Goal: Task Accomplishment & Management: Manage account settings

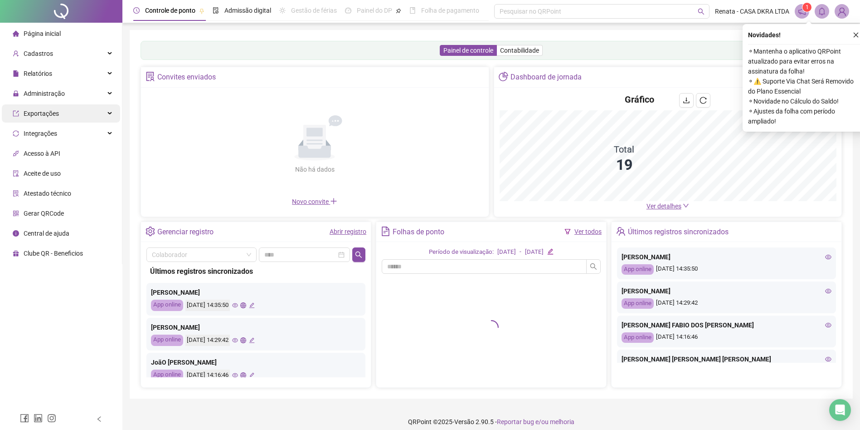
click at [70, 110] on ul "Página inicial Cadastros Relatórios Administração Exportações Integrações Acess…" at bounding box center [61, 143] width 122 height 241
drag, startPoint x: 70, startPoint y: 110, endPoint x: 48, endPoint y: 103, distance: 23.5
click at [46, 94] on span "Administração" at bounding box center [44, 93] width 41 height 7
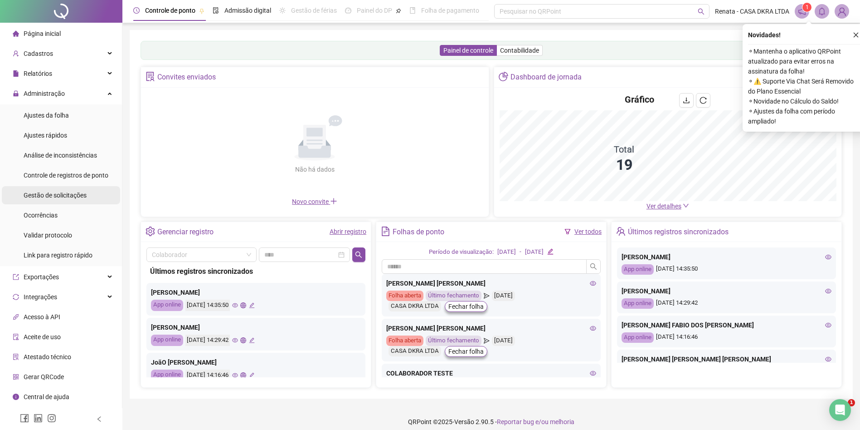
click at [74, 197] on span "Gestão de solicitações" at bounding box center [55, 194] width 63 height 7
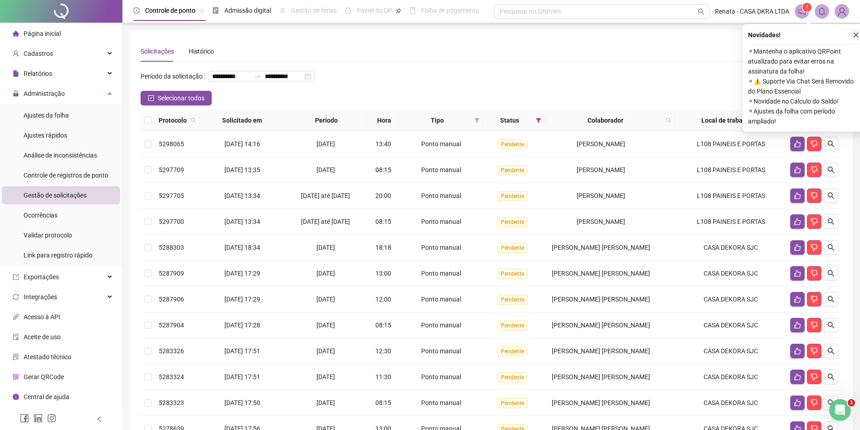
click at [856, 32] on icon "close" at bounding box center [856, 35] width 6 height 6
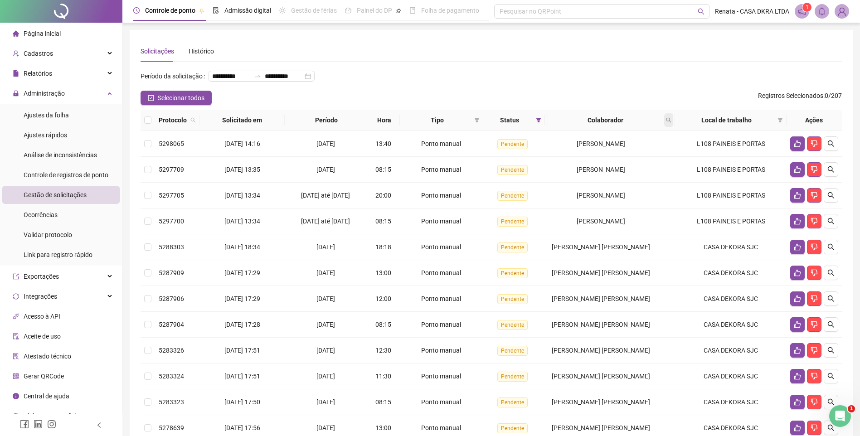
click at [667, 123] on icon "search" at bounding box center [669, 120] width 5 height 5
click at [641, 85] on div "**********" at bounding box center [492, 80] width 702 height 22
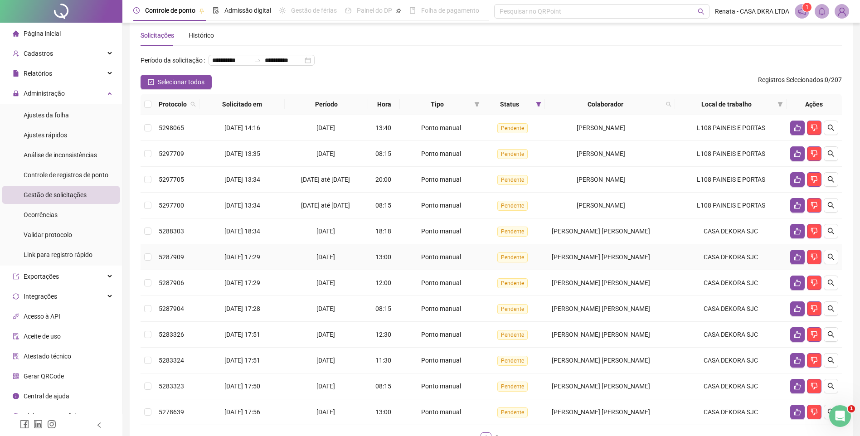
scroll to position [95, 0]
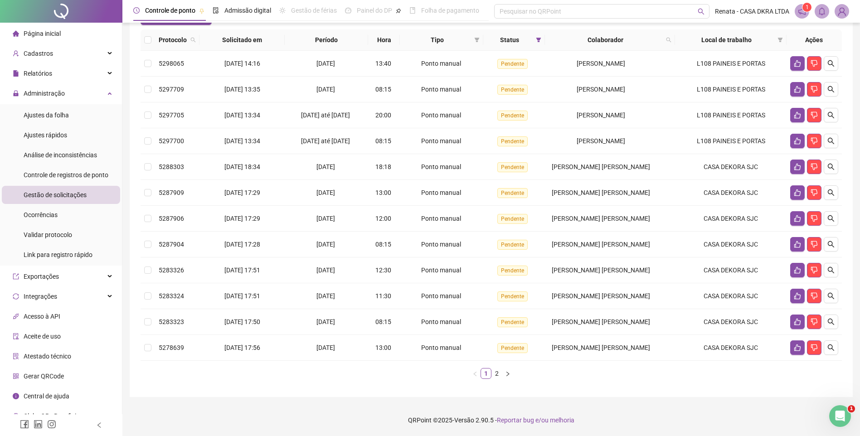
drag, startPoint x: 508, startPoint y: 377, endPoint x: 477, endPoint y: 378, distance: 31.3
click at [508, 376] on icon "right" at bounding box center [507, 373] width 5 height 5
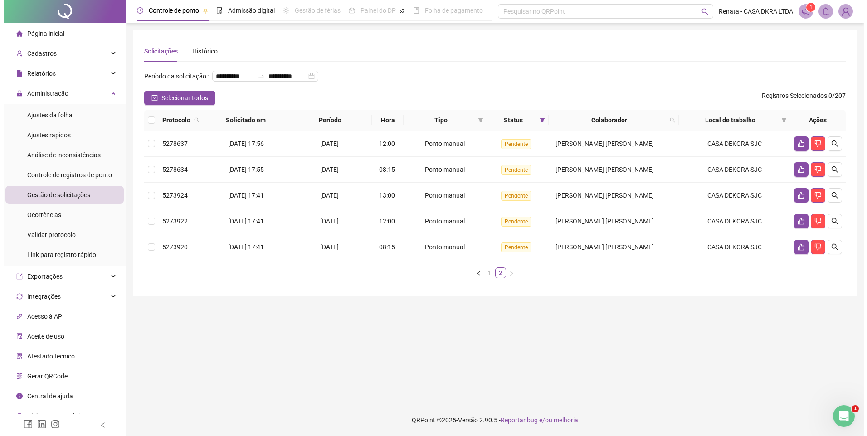
scroll to position [0, 0]
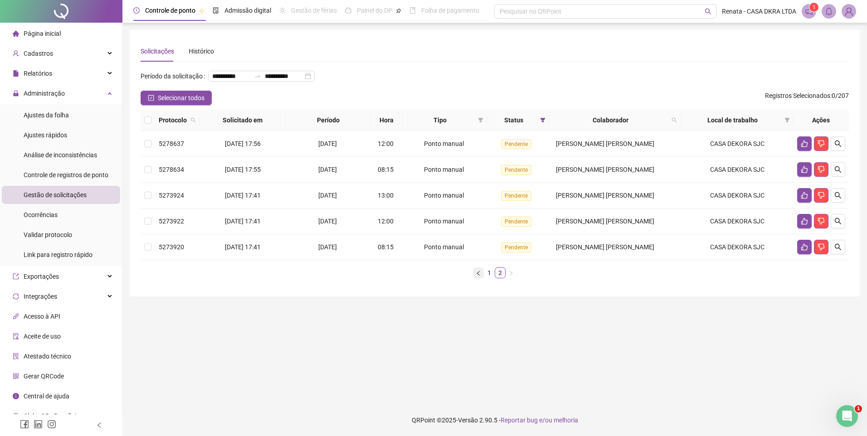
click at [479, 278] on button "button" at bounding box center [478, 273] width 11 height 11
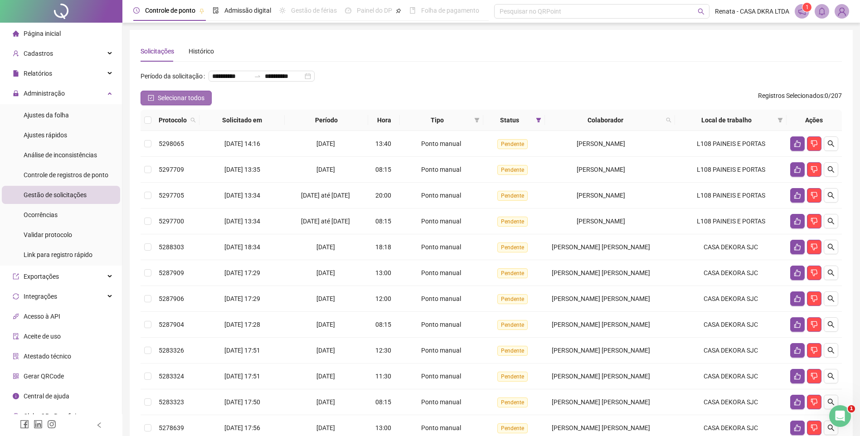
click at [150, 101] on icon "check-square" at bounding box center [151, 98] width 6 height 6
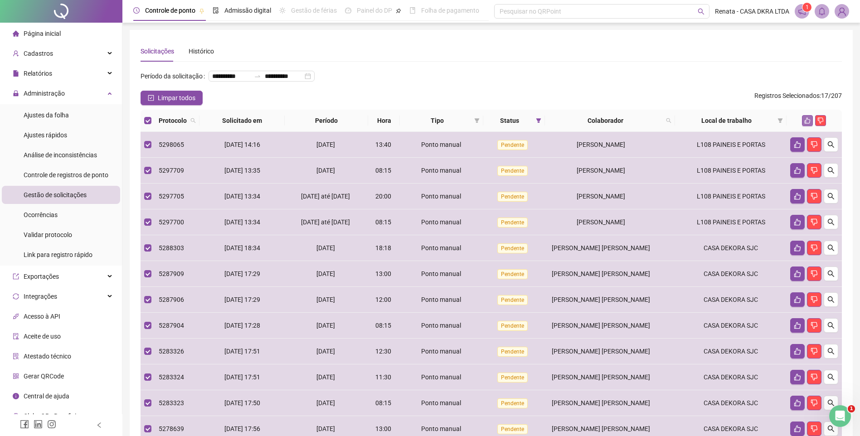
click at [807, 124] on icon "like" at bounding box center [808, 120] width 6 height 6
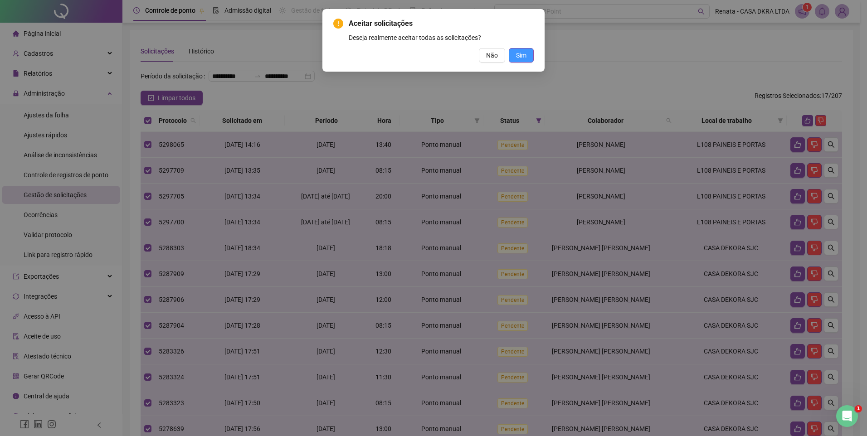
click at [526, 59] on span "Sim" at bounding box center [521, 55] width 10 height 10
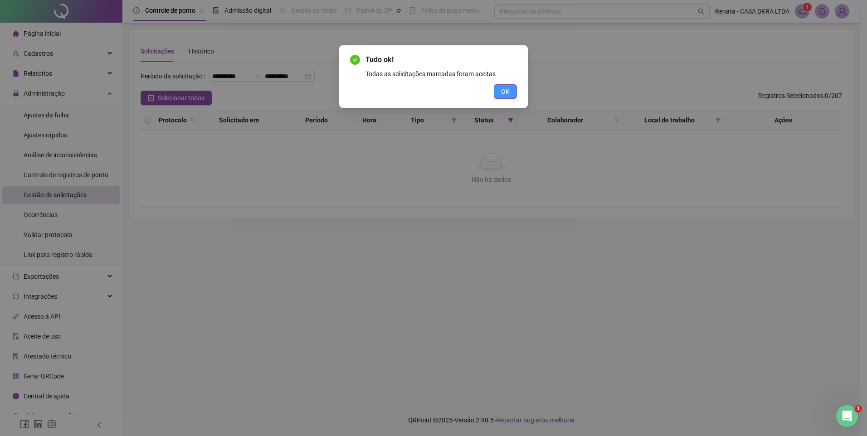
click at [511, 98] on button "OK" at bounding box center [505, 91] width 23 height 15
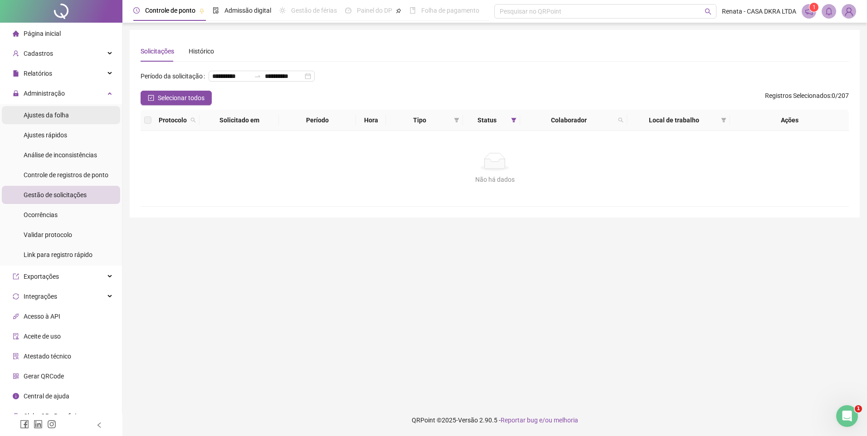
click at [59, 117] on span "Ajustes da folha" at bounding box center [46, 115] width 45 height 7
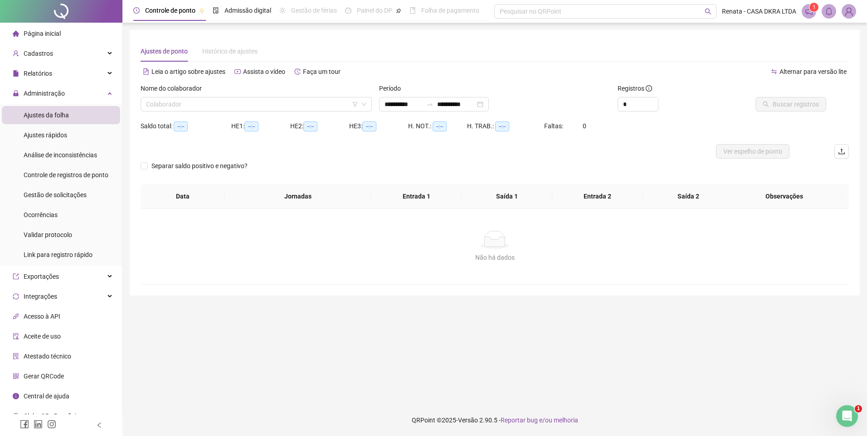
type input "**********"
click at [218, 107] on input "search" at bounding box center [252, 105] width 212 height 14
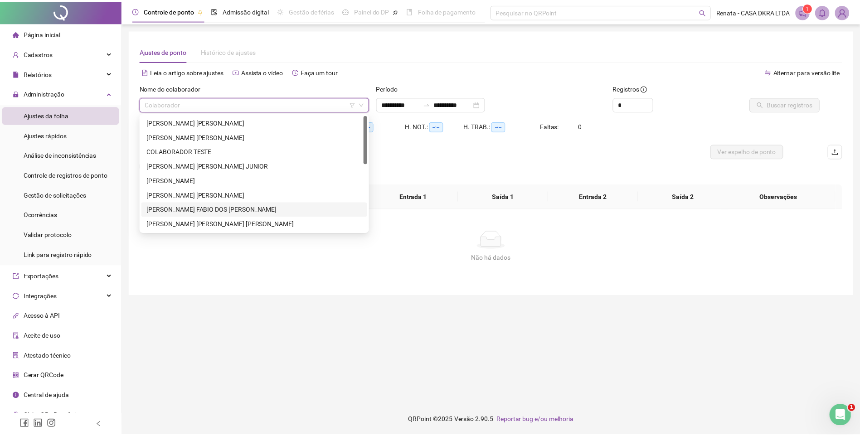
scroll to position [45, 0]
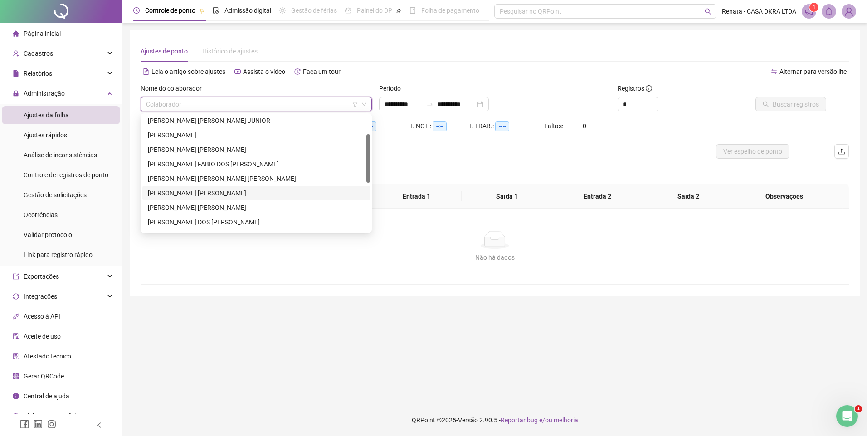
click at [205, 193] on div "JOÃO PAULO AZEREDO" at bounding box center [256, 193] width 217 height 10
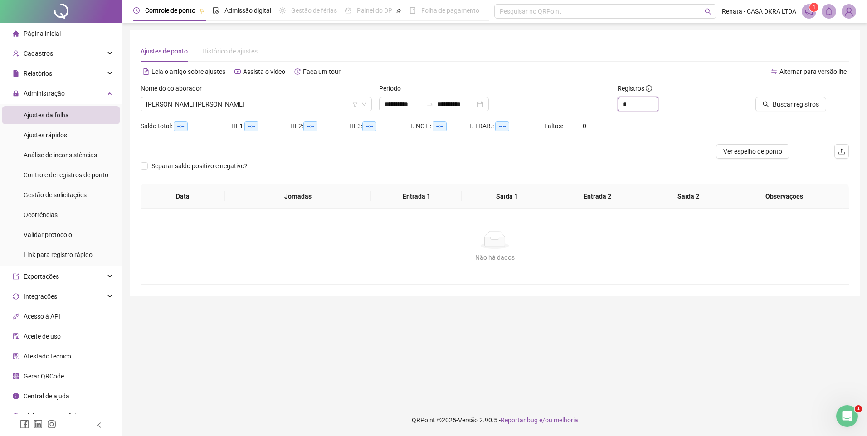
drag, startPoint x: 631, startPoint y: 107, endPoint x: 582, endPoint y: 105, distance: 48.6
click at [583, 105] on div "**********" at bounding box center [495, 100] width 716 height 35
type input "*"
click at [791, 103] on span "Buscar registros" at bounding box center [796, 104] width 46 height 10
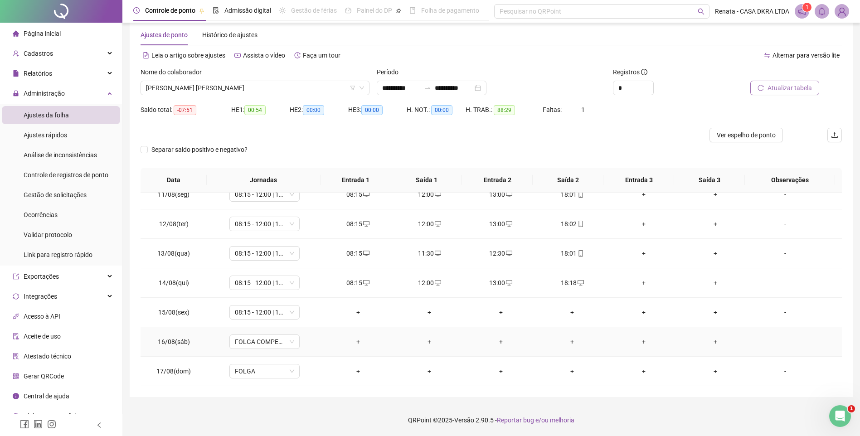
scroll to position [262, 0]
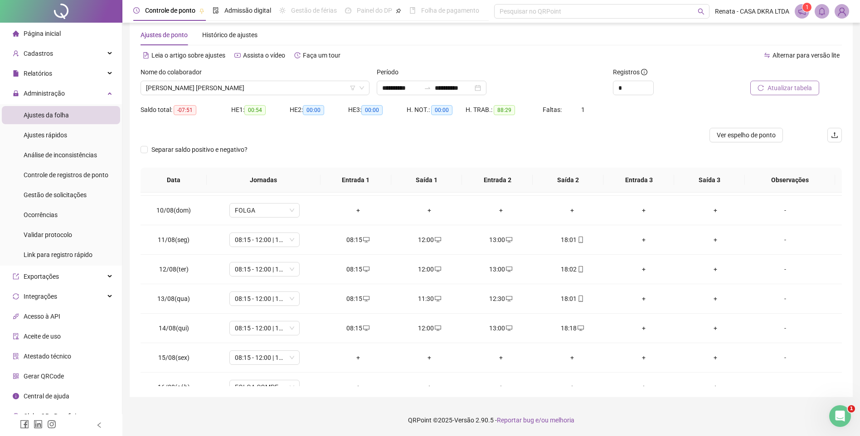
click at [796, 87] on span "Atualizar tabela" at bounding box center [790, 88] width 44 height 10
click at [54, 196] on span "Gestão de solicitações" at bounding box center [55, 194] width 63 height 7
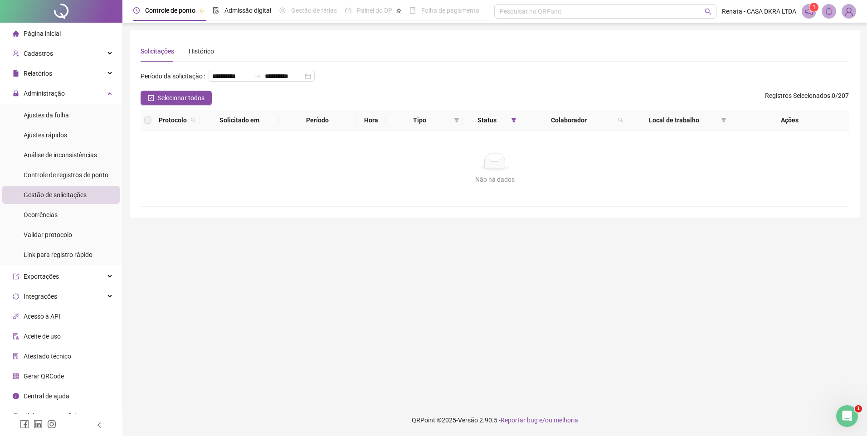
click at [847, 10] on img at bounding box center [849, 12] width 14 height 14
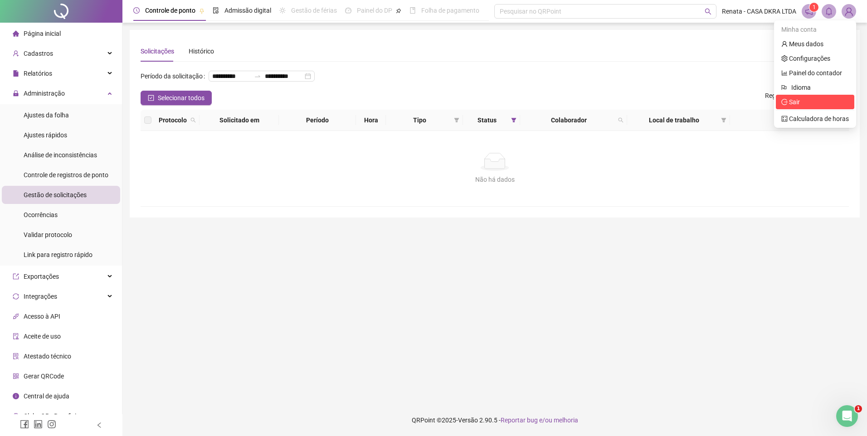
click at [793, 102] on span "Sair" at bounding box center [794, 101] width 11 height 7
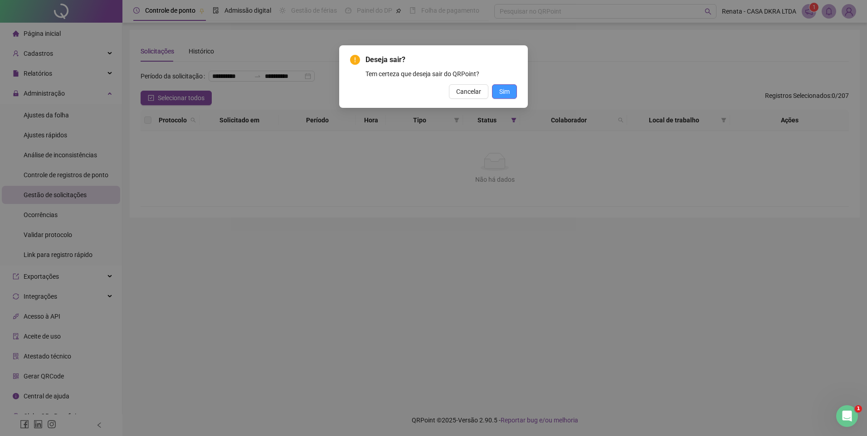
click at [513, 92] on button "Sim" at bounding box center [504, 91] width 25 height 15
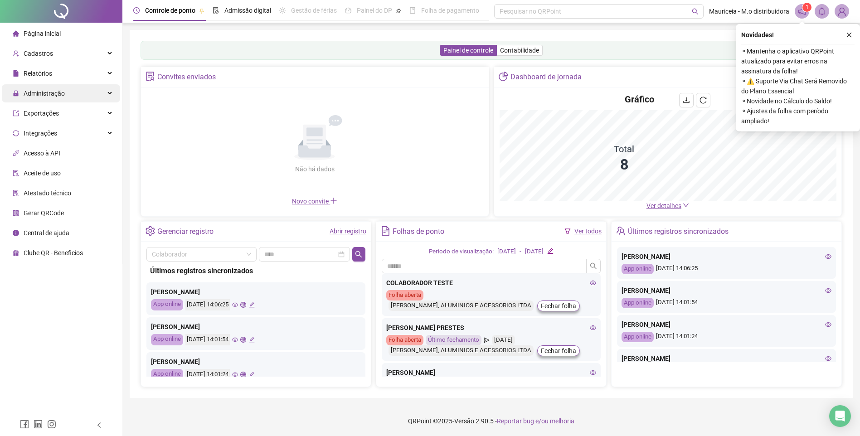
click at [59, 91] on span "Administração" at bounding box center [44, 93] width 41 height 7
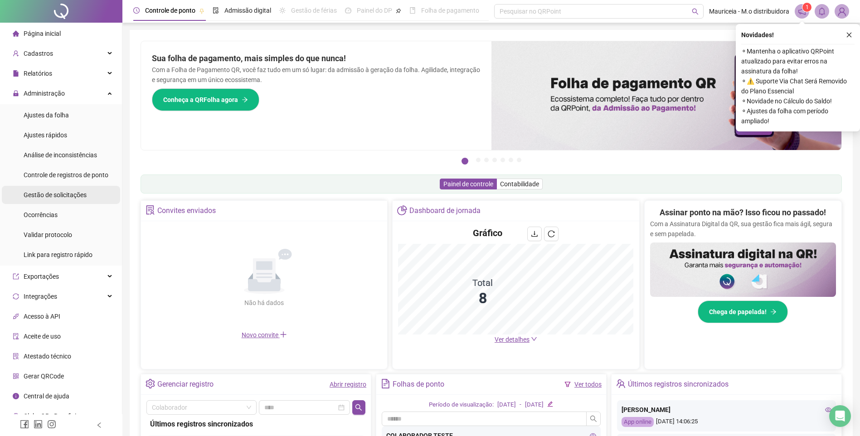
click at [59, 194] on span "Gestão de solicitações" at bounding box center [55, 194] width 63 height 7
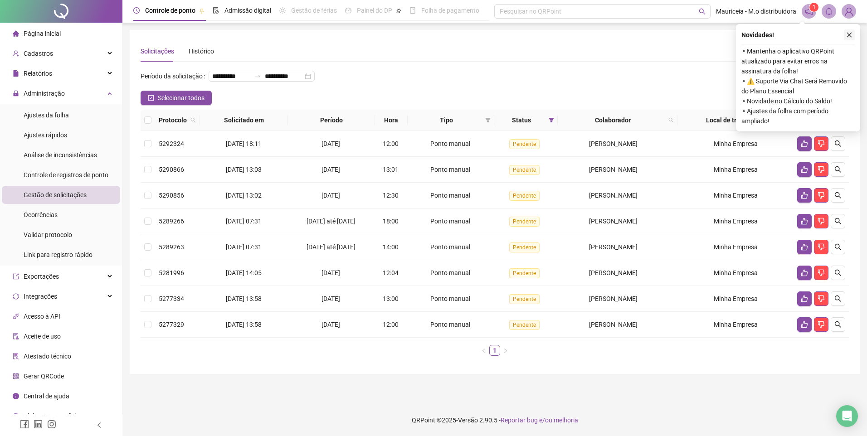
click at [852, 34] on icon "close" at bounding box center [849, 35] width 6 height 6
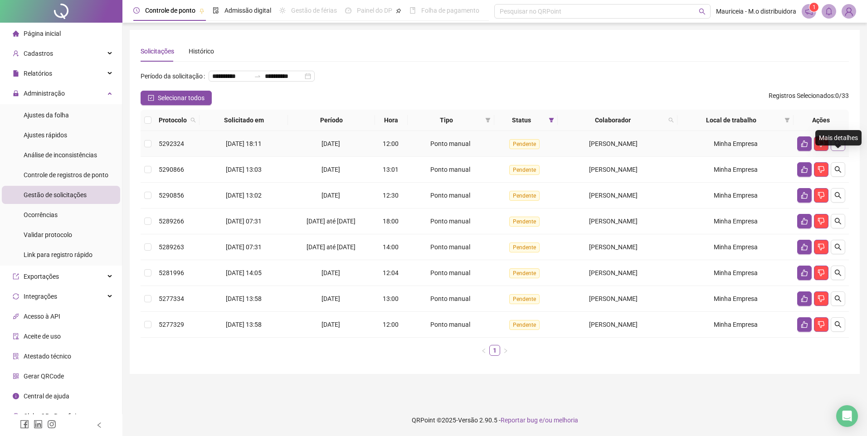
click at [835, 147] on icon "search" at bounding box center [838, 144] width 6 height 6
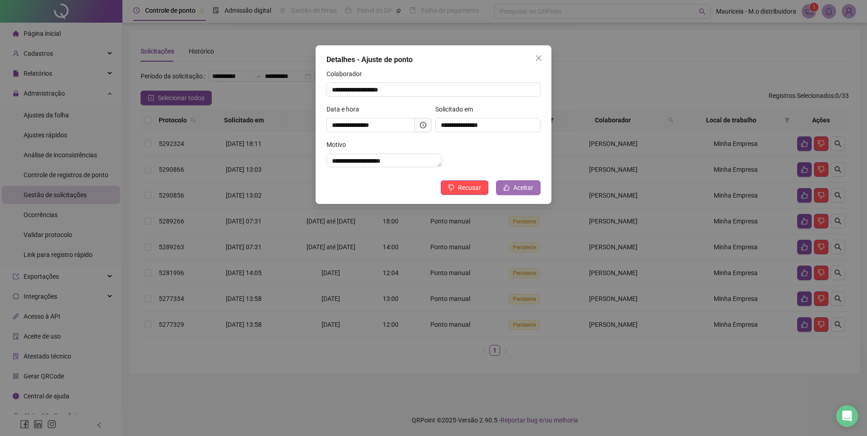
click at [522, 195] on button "Aceitar" at bounding box center [518, 188] width 44 height 15
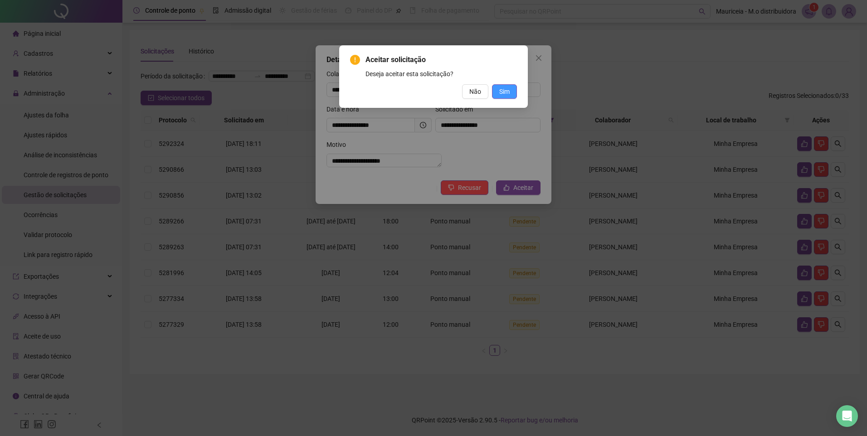
click at [505, 92] on span "Sim" at bounding box center [504, 92] width 10 height 10
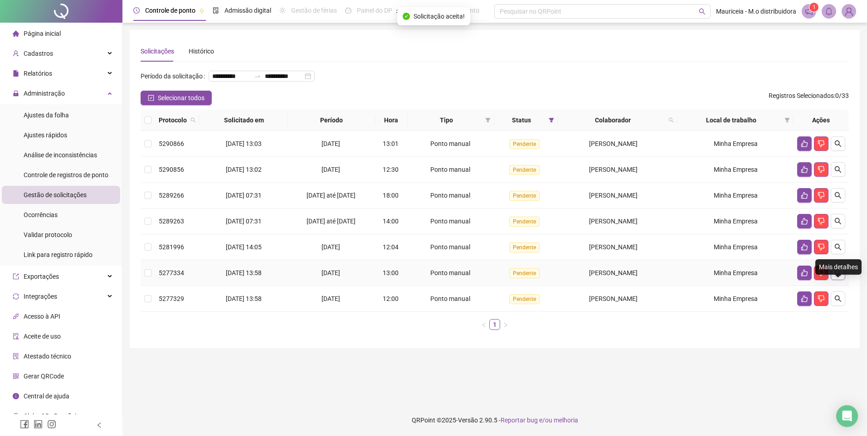
click at [837, 280] on button "button" at bounding box center [838, 273] width 15 height 15
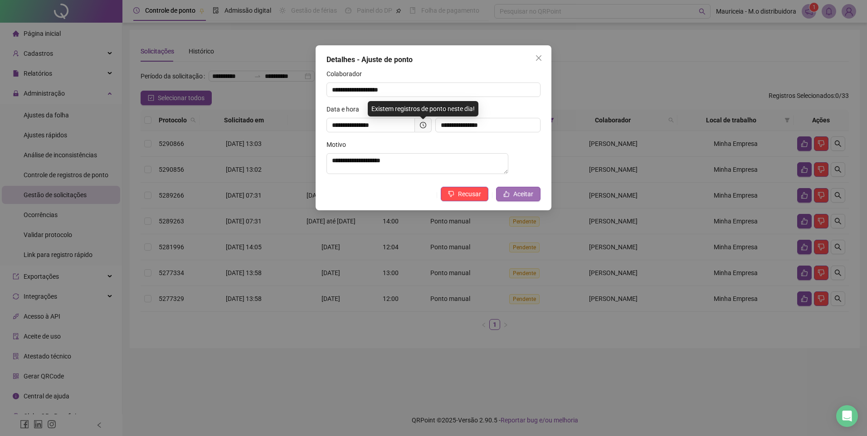
click at [523, 199] on span "Aceitar" at bounding box center [523, 194] width 20 height 10
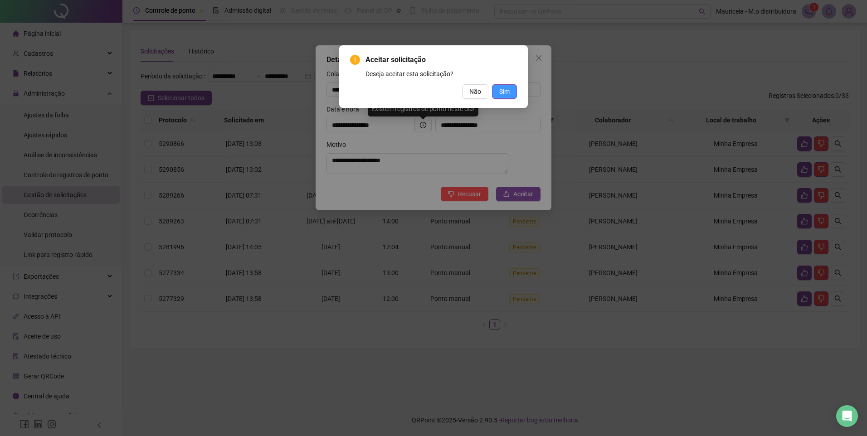
click at [510, 91] on button "Sim" at bounding box center [504, 91] width 25 height 15
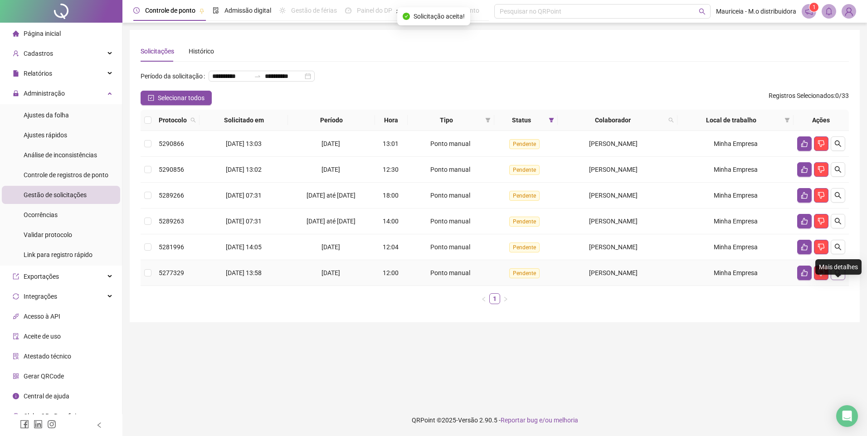
click at [839, 277] on icon "search" at bounding box center [838, 272] width 7 height 7
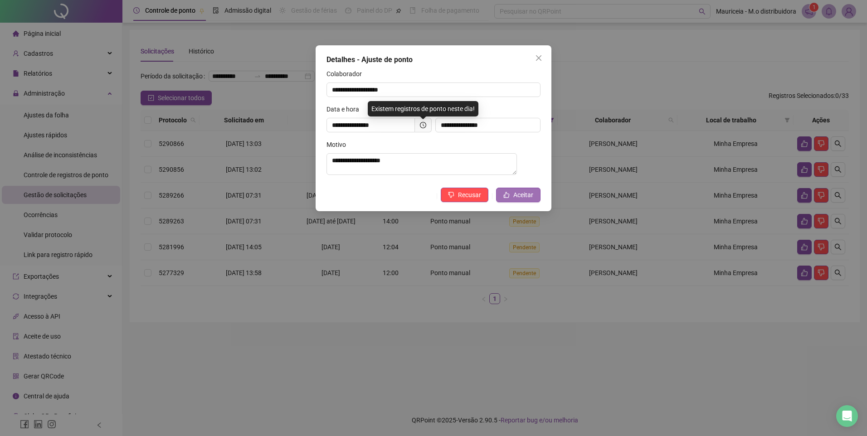
click at [506, 194] on button "Aceitar" at bounding box center [518, 195] width 44 height 15
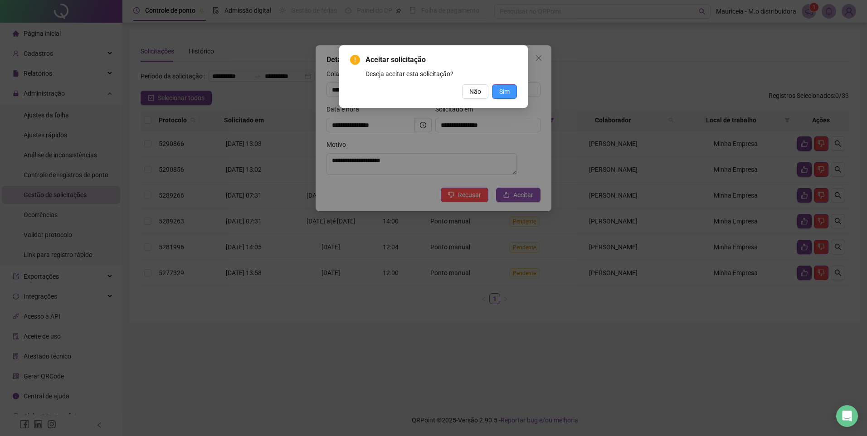
click at [507, 95] on span "Sim" at bounding box center [504, 92] width 10 height 10
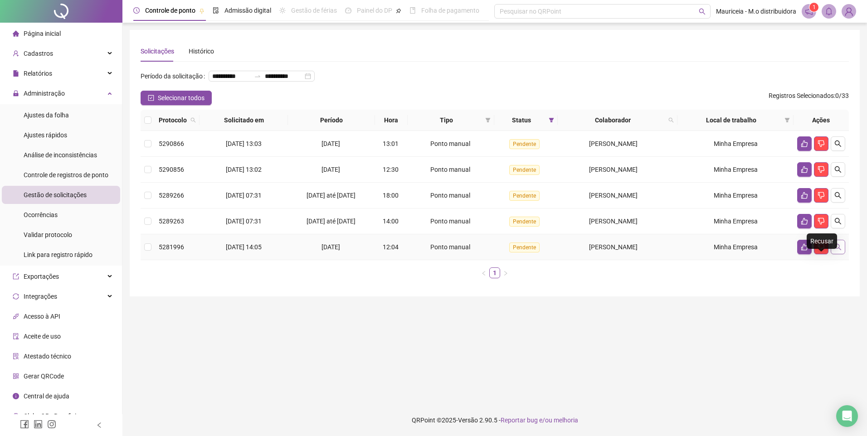
click at [840, 251] on icon "search" at bounding box center [838, 247] width 7 height 7
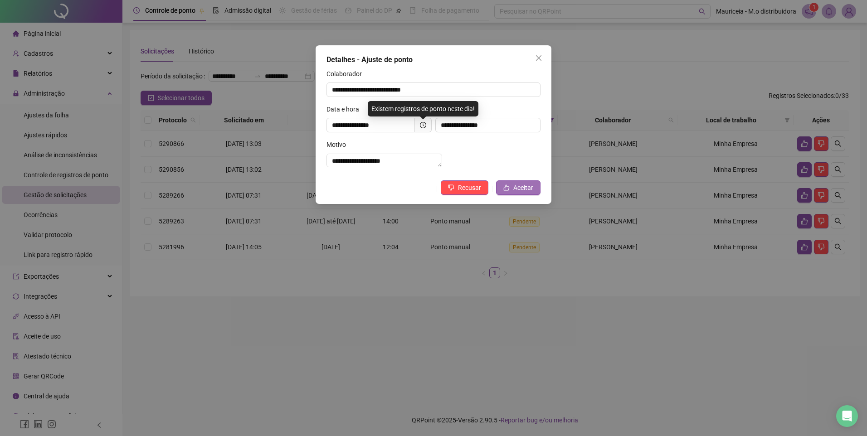
click at [519, 192] on button "Aceitar" at bounding box center [518, 188] width 44 height 15
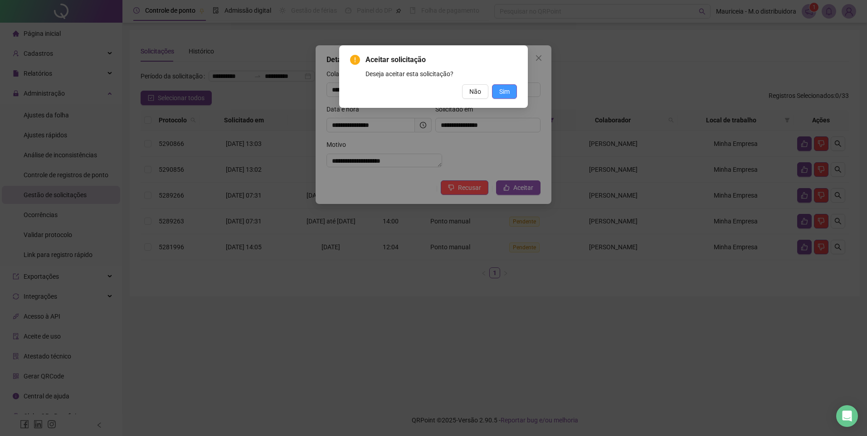
click at [505, 93] on span "Sim" at bounding box center [504, 92] width 10 height 10
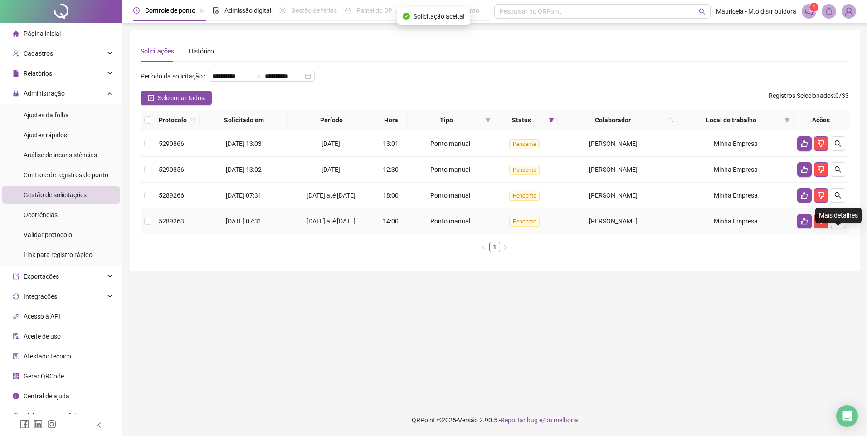
click at [841, 225] on icon "search" at bounding box center [838, 221] width 7 height 7
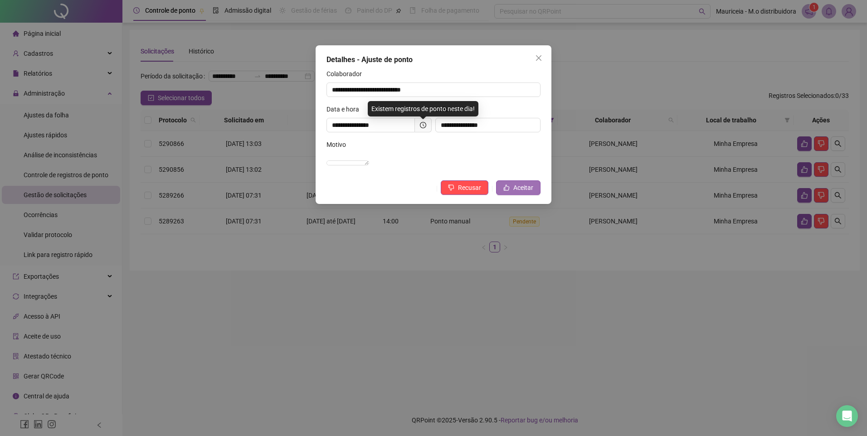
click at [511, 191] on button "Aceitar" at bounding box center [518, 188] width 44 height 15
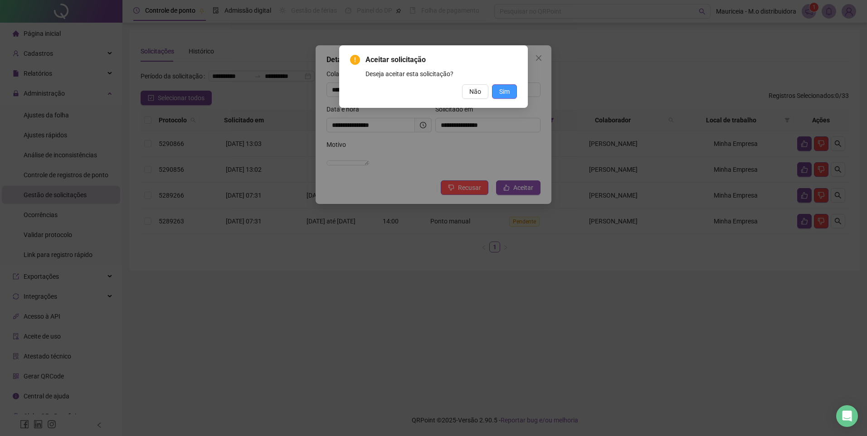
click at [503, 93] on span "Sim" at bounding box center [504, 92] width 10 height 10
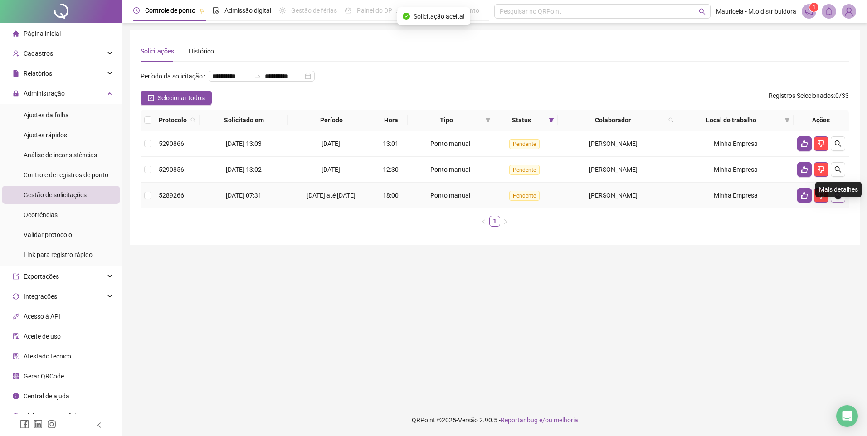
click at [835, 199] on icon "search" at bounding box center [838, 195] width 7 height 7
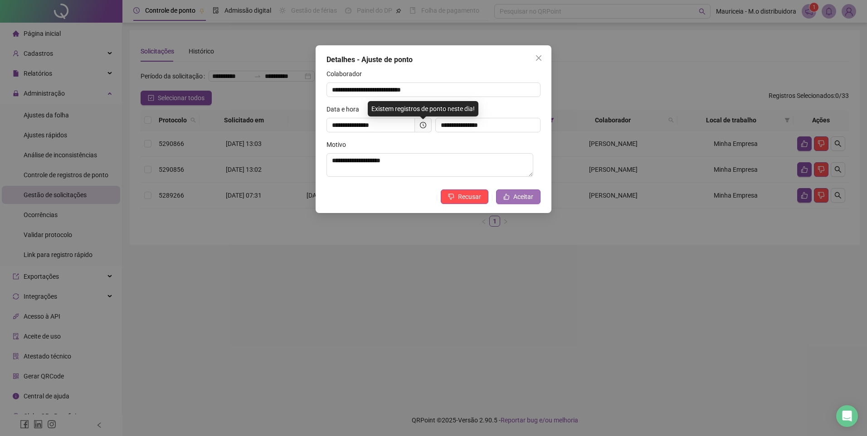
click at [525, 203] on button "Aceitar" at bounding box center [518, 197] width 44 height 15
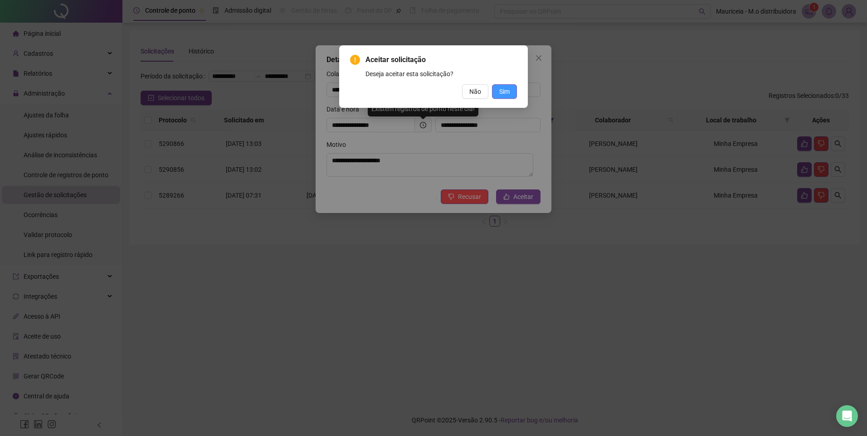
click at [506, 90] on span "Sim" at bounding box center [504, 92] width 10 height 10
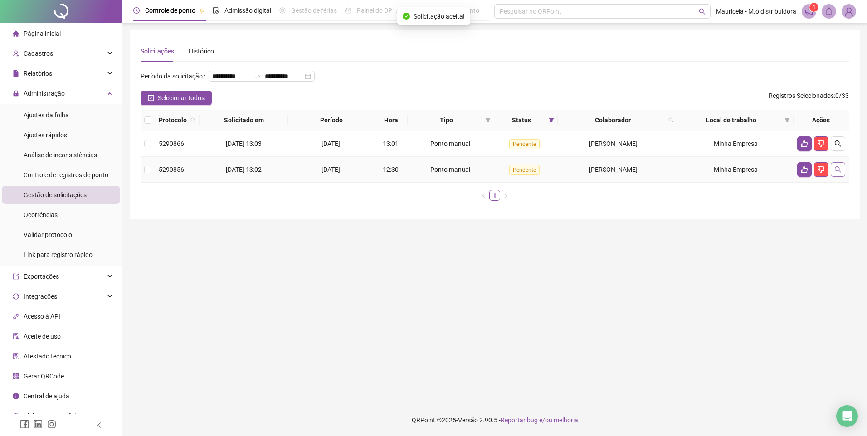
click at [838, 173] on icon "search" at bounding box center [838, 169] width 7 height 7
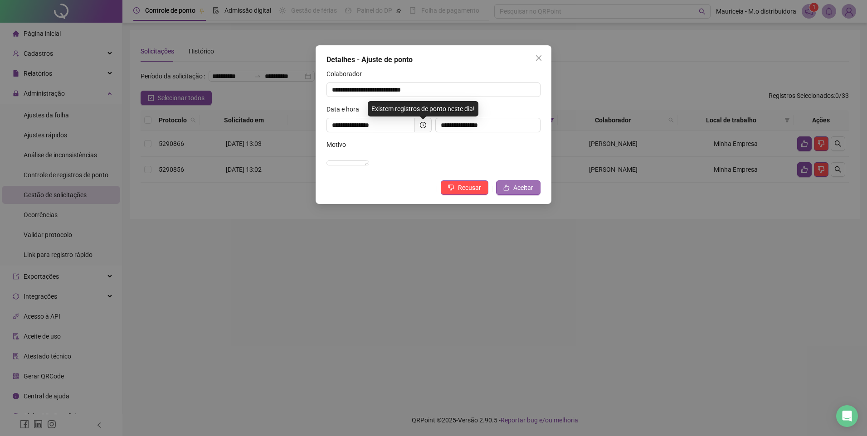
click at [518, 193] on span "Aceitar" at bounding box center [523, 188] width 20 height 10
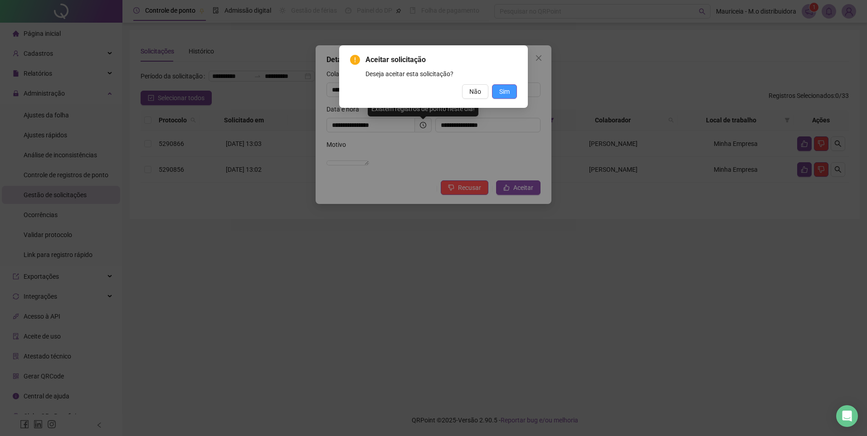
click at [503, 94] on span "Sim" at bounding box center [504, 92] width 10 height 10
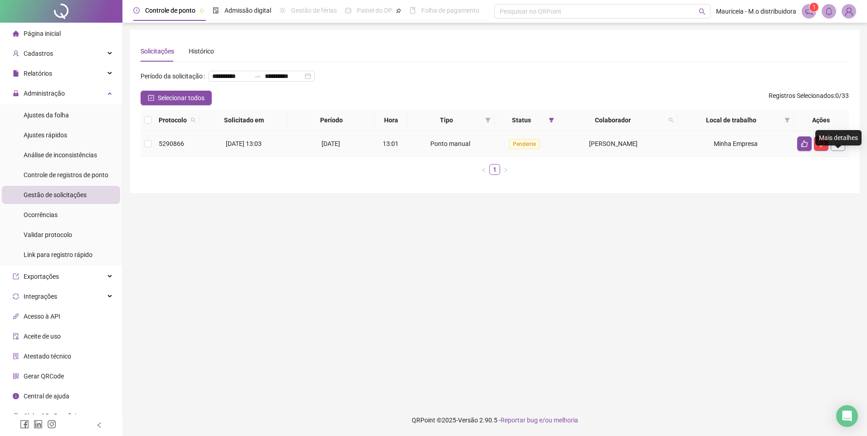
click at [842, 151] on button "button" at bounding box center [838, 144] width 15 height 15
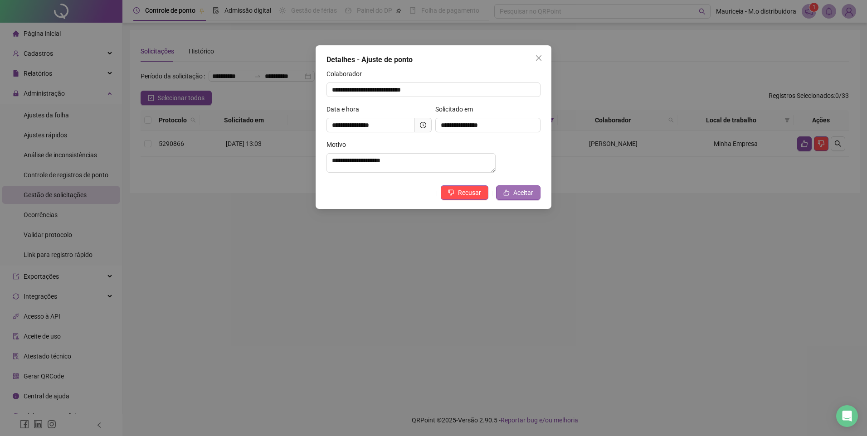
click at [527, 200] on button "Aceitar" at bounding box center [518, 193] width 44 height 15
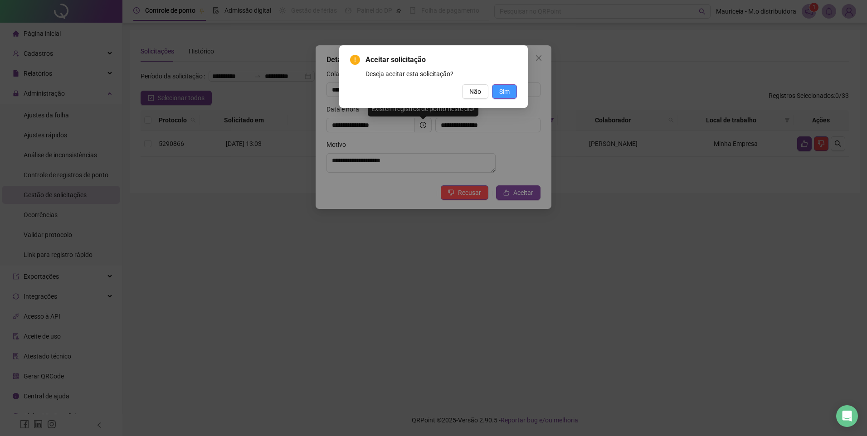
click at [501, 89] on span "Sim" at bounding box center [504, 92] width 10 height 10
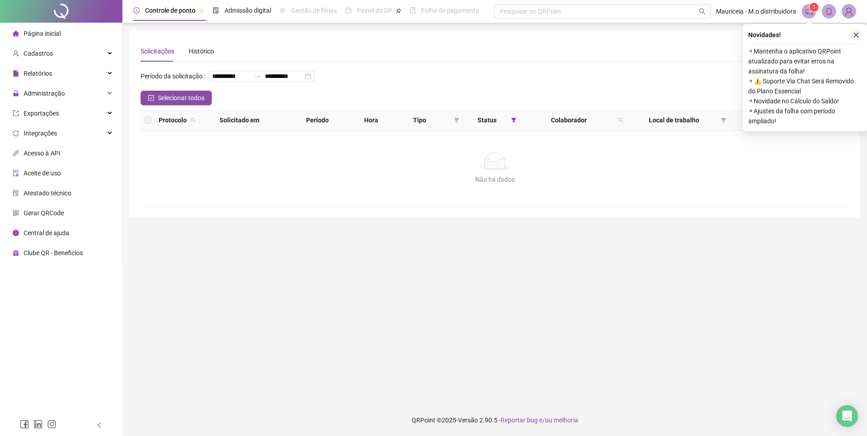
click at [861, 34] on button "button" at bounding box center [856, 34] width 11 height 11
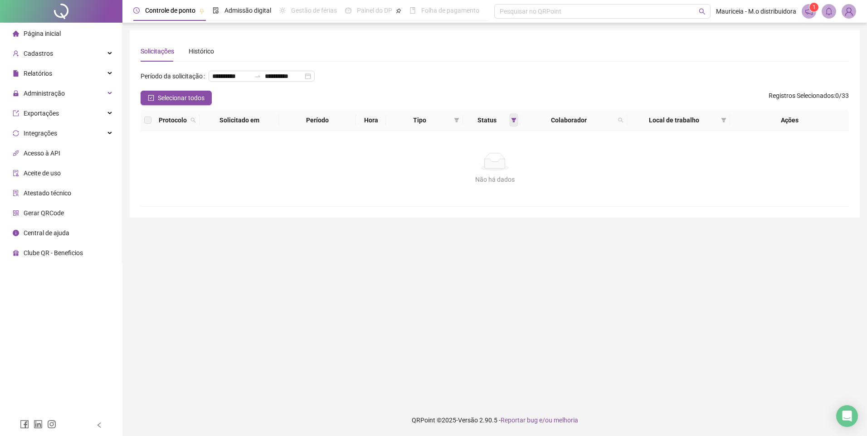
click at [513, 127] on span at bounding box center [513, 120] width 9 height 14
click at [705, 185] on div "Não há dados" at bounding box center [494, 180] width 687 height 10
click at [62, 94] on span "Administração" at bounding box center [44, 93] width 41 height 7
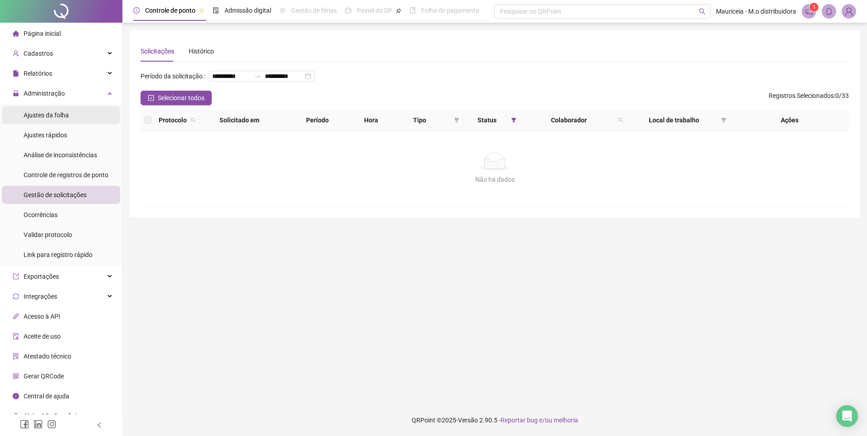
click at [59, 119] on div "Ajustes da folha" at bounding box center [46, 115] width 45 height 18
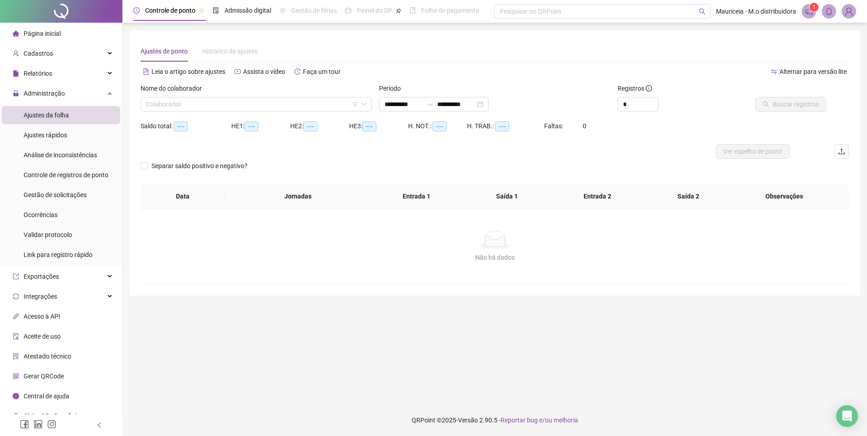
type input "**********"
click at [78, 198] on span "Gestão de solicitações" at bounding box center [55, 194] width 63 height 7
